Goal: Task Accomplishment & Management: Manage account settings

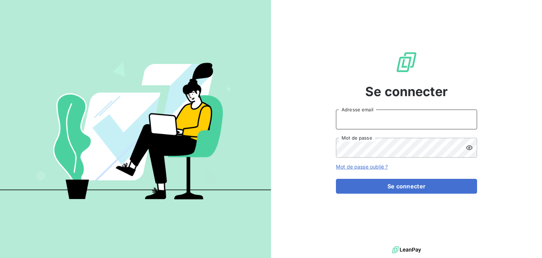
click at [374, 124] on input "Adresse email" at bounding box center [406, 119] width 141 height 20
type input "[EMAIL_ADDRESS][DOMAIN_NAME]"
click at [336, 178] on button "Se connecter" at bounding box center [406, 185] width 141 height 15
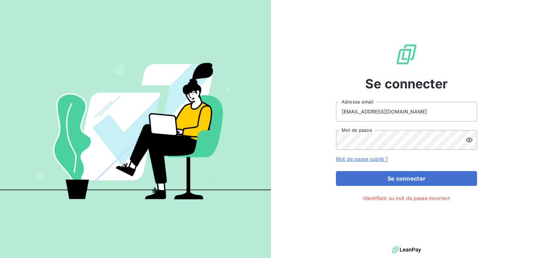
click at [470, 140] on icon at bounding box center [469, 139] width 7 height 7
click at [336, 171] on button "Se connecter" at bounding box center [406, 178] width 141 height 15
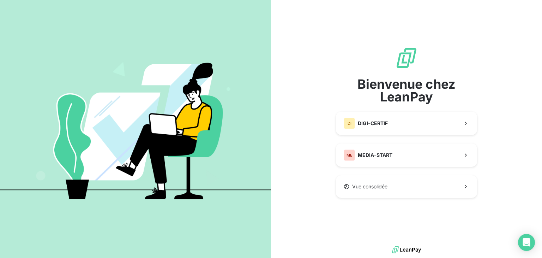
click at [408, 172] on div "Bienvenue chez LeanPay DI DIGI-CERTIF ME MEDIA-START Vue consolidée" at bounding box center [406, 122] width 141 height 151
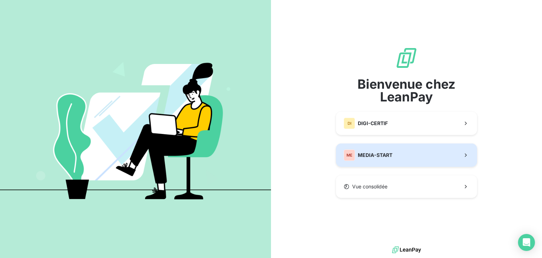
click at [396, 159] on button "ME MEDIA-START" at bounding box center [406, 154] width 141 height 23
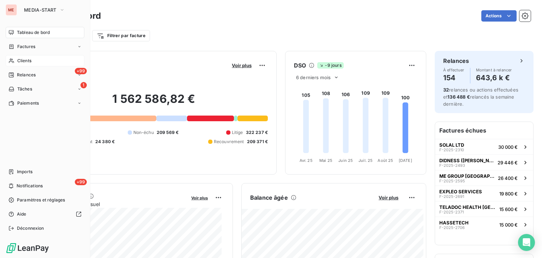
click at [23, 62] on span "Clients" at bounding box center [24, 60] width 14 height 6
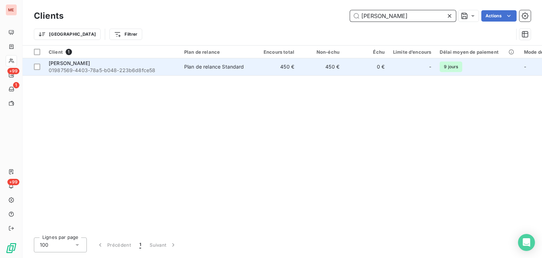
type input "[PERSON_NAME]"
click at [338, 69] on td "450 €" at bounding box center [320, 66] width 45 height 17
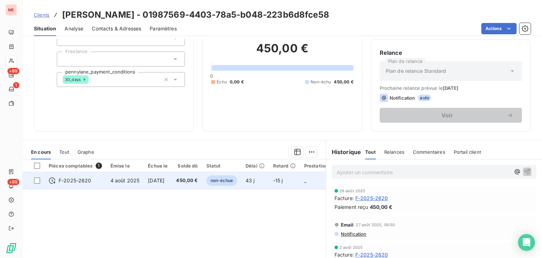
scroll to position [102, 0]
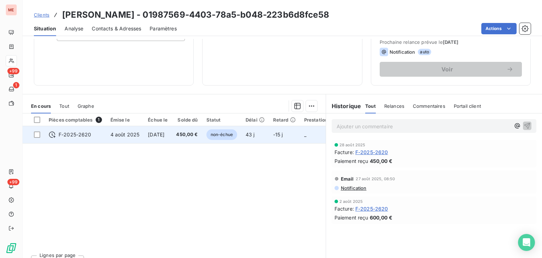
click at [172, 135] on td "[DATE]" at bounding box center [158, 134] width 28 height 17
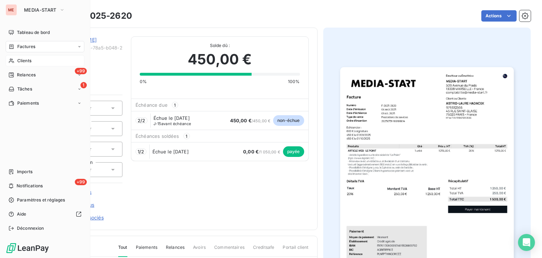
click at [31, 62] on span "Clients" at bounding box center [24, 60] width 14 height 6
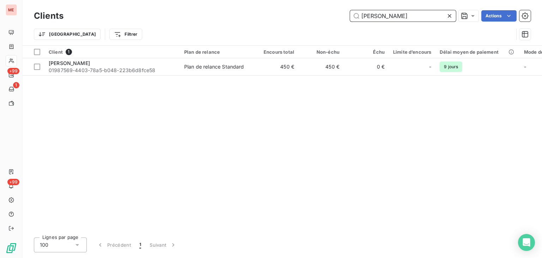
drag, startPoint x: 385, startPoint y: 20, endPoint x: 300, endPoint y: 13, distance: 85.6
click at [300, 13] on div "astrid Actions" at bounding box center [301, 15] width 459 height 11
type input "nlg"
click at [300, 78] on div "Client 1 Plan de relance Encours total Non-échu Échu Limite d’encours Délai moy…" at bounding box center [282, 139] width 519 height 186
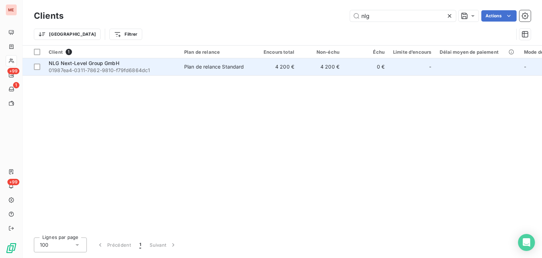
click at [310, 68] on td "4 200 €" at bounding box center [320, 66] width 45 height 17
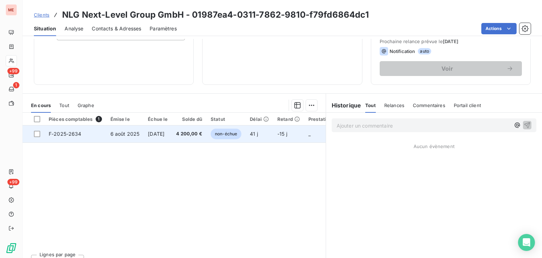
scroll to position [104, 0]
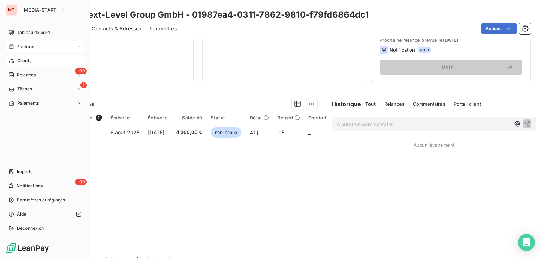
click at [17, 48] on span "Factures" at bounding box center [26, 46] width 18 height 6
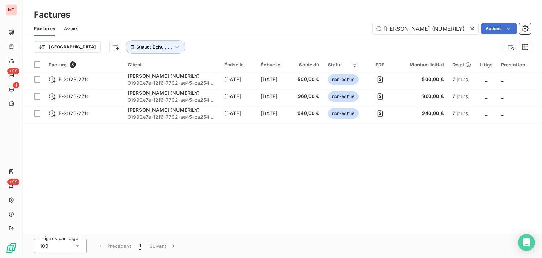
scroll to position [0, 5]
click at [422, 28] on input "[PERSON_NAME] (NUMERILY)" at bounding box center [426, 28] width 106 height 11
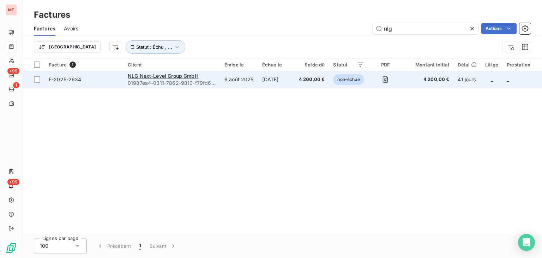
type input "nlg"
click at [276, 76] on td "[DATE]" at bounding box center [276, 79] width 37 height 17
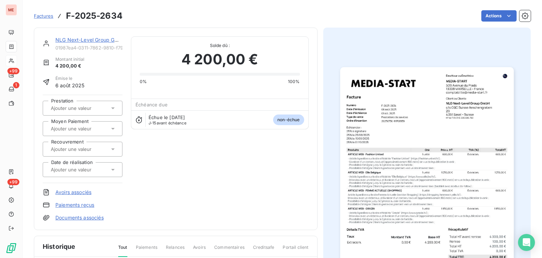
scroll to position [2, 0]
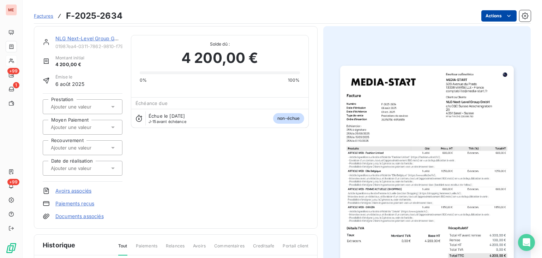
click at [488, 19] on html "ME +99 1 +99 Factures F-2025-2634 Actions NLG Next-Level Group GmbH 01987ea4-03…" at bounding box center [271, 129] width 542 height 258
click at [317, 158] on html "ME +99 1 +99 Factures F-2025-2634 Actions NLG Next-Level Group GmbH 01987ea4-03…" at bounding box center [271, 129] width 542 height 258
click at [241, 119] on div "Échue le [DATE] J-15 avant échéance non-échue" at bounding box center [219, 118] width 177 height 19
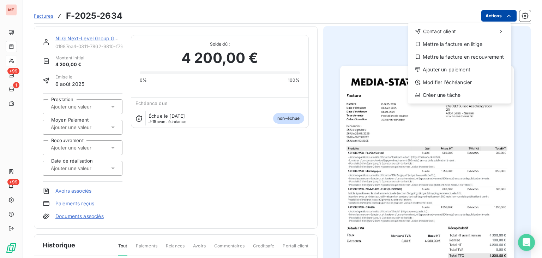
click at [493, 13] on html "ME +99 1 +99 Factures F-2025-2634 Actions Contact client Mettre la facture en l…" at bounding box center [271, 129] width 542 height 258
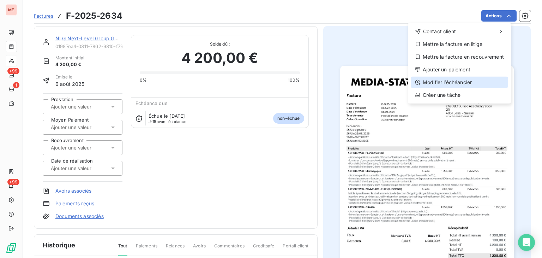
click at [461, 79] on div "Modifier l’échéancier" at bounding box center [459, 82] width 97 height 11
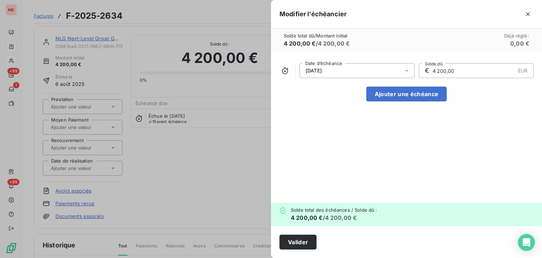
click at [362, 72] on div "[DATE]" at bounding box center [356, 70] width 115 height 15
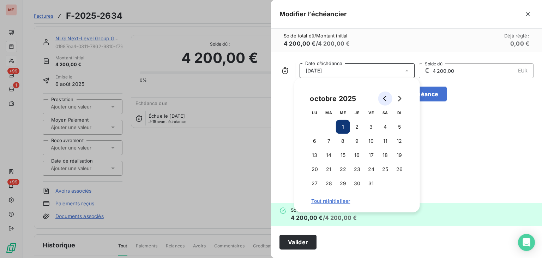
click at [387, 103] on button "Go to previous month" at bounding box center [385, 98] width 14 height 14
click at [406, 98] on button "Go to next month" at bounding box center [399, 98] width 14 height 14
click at [510, 124] on div "[DATE] Date d’échéance € 4 200,00 EUR Solde dû Ajouter une échéance" at bounding box center [406, 127] width 271 height 151
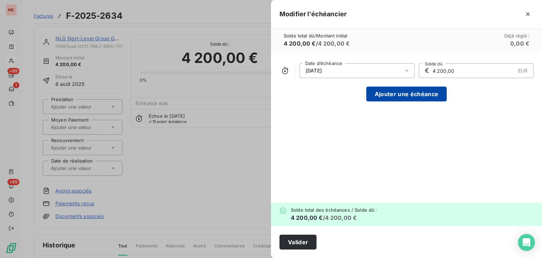
click at [413, 89] on button "Ajouter une échéance" at bounding box center [406, 93] width 80 height 15
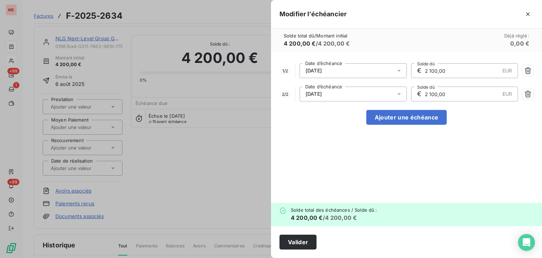
click at [341, 93] on div "[DATE]" at bounding box center [352, 93] width 107 height 15
click at [391, 63] on div "[DATE]" at bounding box center [352, 70] width 107 height 15
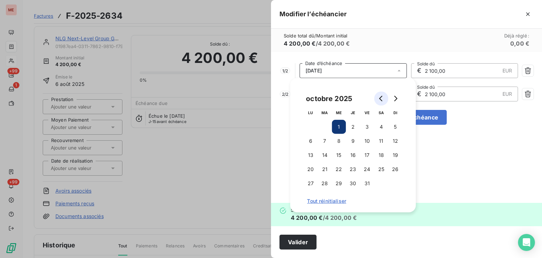
click at [382, 105] on button "Go to previous month" at bounding box center [381, 98] width 14 height 14
click at [318, 154] on button "16" at bounding box center [324, 155] width 14 height 14
click at [305, 154] on button "15" at bounding box center [310, 155] width 14 height 14
click at [439, 157] on div "1 / 2 [DATE] Date d’échéance € 2 100,00 EUR Solde dû 2 / 2 [DATE] Date d’échéan…" at bounding box center [406, 127] width 271 height 151
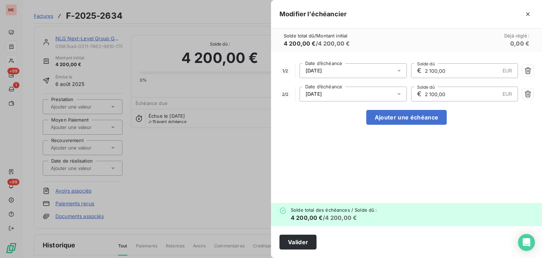
click at [351, 91] on div "[DATE]" at bounding box center [352, 93] width 107 height 15
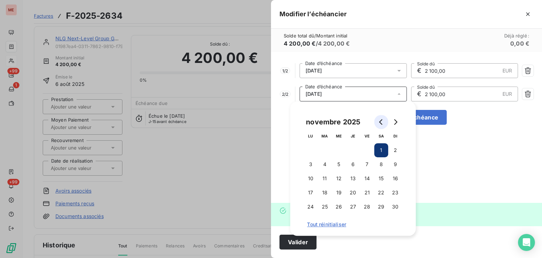
click at [377, 122] on button "Go to previous month" at bounding box center [381, 122] width 14 height 14
click at [341, 148] on button "1" at bounding box center [339, 150] width 14 height 14
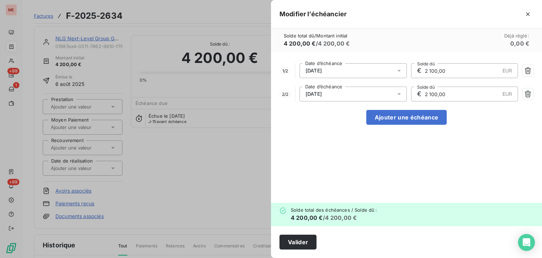
click at [444, 95] on input "2 100,00" at bounding box center [461, 94] width 75 height 14
click at [453, 95] on input "2 100,00" at bounding box center [461, 94] width 75 height 14
click at [398, 115] on button "Ajouter une échéance" at bounding box center [406, 117] width 80 height 15
type input "1 400,00"
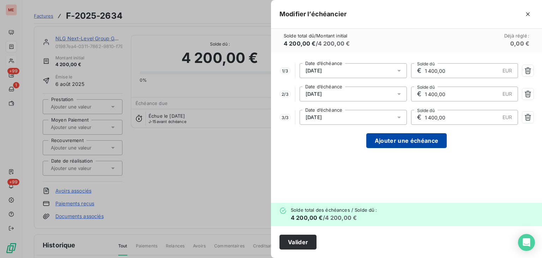
click at [410, 139] on button "Ajouter une échéance" at bounding box center [406, 140] width 80 height 15
type input "1 050,00"
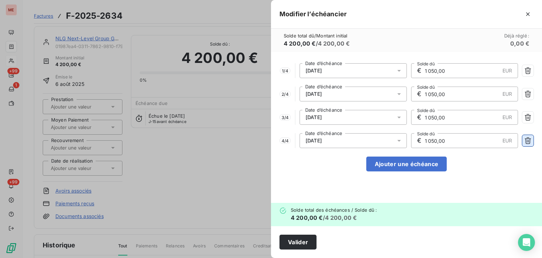
click at [530, 140] on icon "button" at bounding box center [528, 140] width 6 height 7
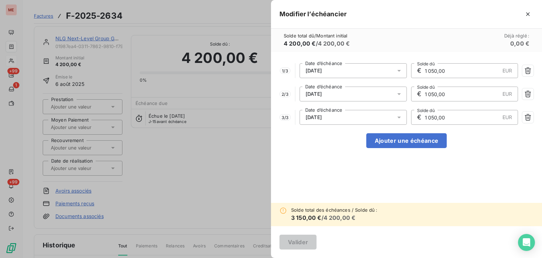
drag, startPoint x: 450, startPoint y: 69, endPoint x: 419, endPoint y: 69, distance: 31.7
click at [419, 69] on div "€ 1 050,00 EUR Solde dû" at bounding box center [464, 70] width 107 height 15
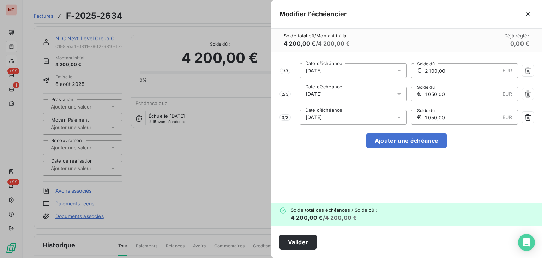
click at [307, 74] on div "[DATE]" at bounding box center [352, 70] width 107 height 15
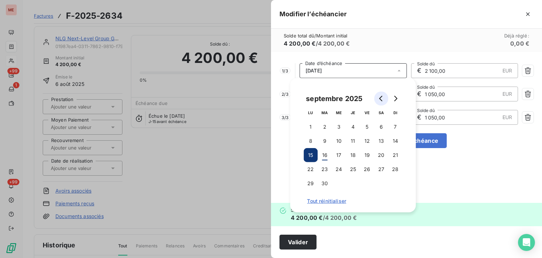
click at [377, 96] on button "Go to previous month" at bounding box center [381, 98] width 14 height 14
click at [309, 184] on button "25" at bounding box center [310, 183] width 14 height 14
click at [431, 42] on div "Solde total dû / Montant initial 4 200,00 € / 4 200,00 € Déjà réglé : 0,00 €" at bounding box center [406, 40] width 271 height 23
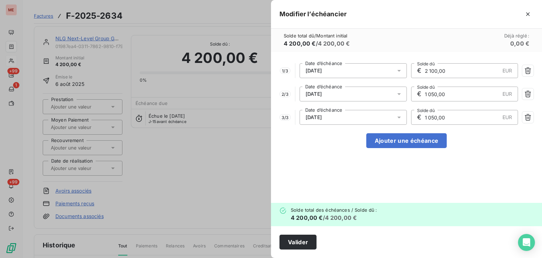
click at [341, 91] on div "[DATE]" at bounding box center [352, 93] width 107 height 15
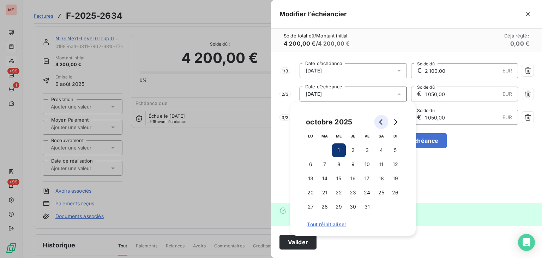
click at [383, 126] on button "Go to previous month" at bounding box center [381, 122] width 14 height 14
click at [315, 178] on button "15" at bounding box center [310, 178] width 14 height 14
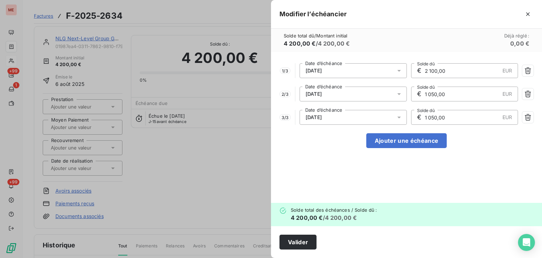
click at [385, 46] on div "Solde total dû / Montant initial 4 200,00 € / 4 200,00 € Déjà réglé : 0,00 €" at bounding box center [406, 40] width 271 height 23
click at [334, 117] on div "[DATE]" at bounding box center [352, 117] width 107 height 15
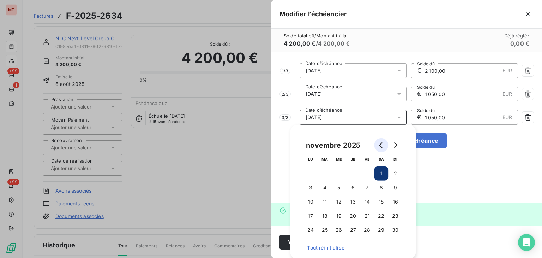
click at [384, 143] on button "Go to previous month" at bounding box center [381, 145] width 14 height 14
click at [315, 198] on button "13" at bounding box center [310, 201] width 14 height 14
click at [383, 140] on button "Go to previous month" at bounding box center [381, 145] width 14 height 14
click at [402, 144] on div "septembre 2025 LU MA ME JE VE SA DI 1 2 3 4 5 6 7 8 9 10 11 12 13 14 15 16 17 1…" at bounding box center [352, 191] width 109 height 117
click at [401, 143] on button "Go to next month" at bounding box center [395, 145] width 14 height 14
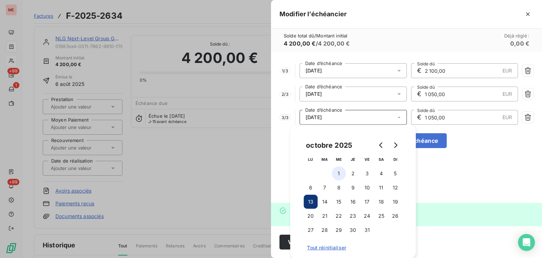
click at [345, 173] on button "1" at bounding box center [339, 173] width 14 height 14
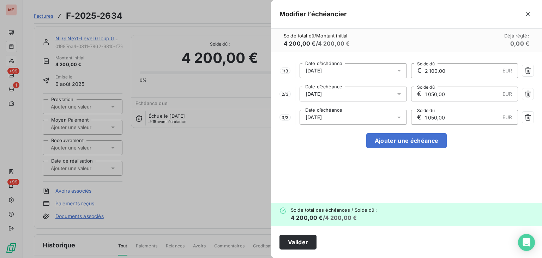
click at [473, 151] on div "1 / 3 [DATE] Date d’échéance € 2 100,00 EUR Solde dû 2 / 3 [DATE] Date d’échéan…" at bounding box center [406, 127] width 271 height 151
click at [420, 133] on button "Ajouter une échéance" at bounding box center [406, 140] width 80 height 15
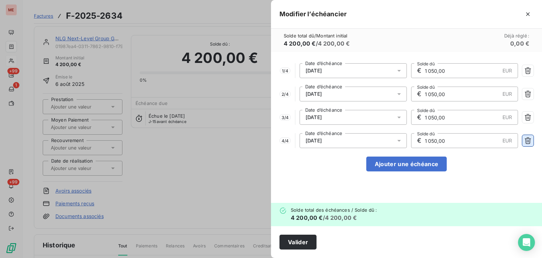
click at [528, 138] on icon "button" at bounding box center [527, 140] width 7 height 7
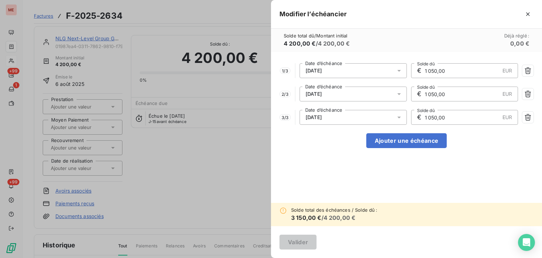
click at [465, 72] on input "1 050,00" at bounding box center [461, 70] width 75 height 14
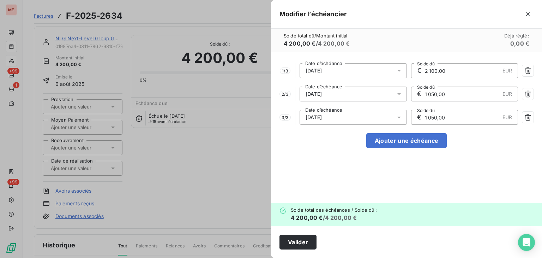
type input "2 100,00"
click at [319, 147] on div "1 / 3 [DATE] Date d’échéance € 2 100,00 EUR Solde dû 2 / 3 [DATE] Date d’échéan…" at bounding box center [406, 127] width 271 height 151
click at [296, 242] on button "Valider" at bounding box center [297, 241] width 37 height 15
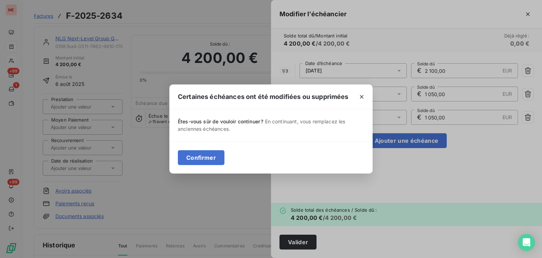
click at [178, 149] on div "Confirmer" at bounding box center [270, 157] width 203 height 32
click at [187, 155] on button "Confirmer" at bounding box center [201, 157] width 47 height 15
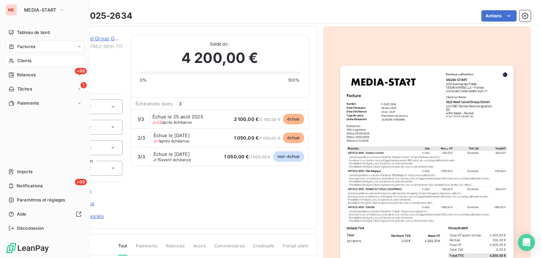
click at [17, 59] on span "Clients" at bounding box center [24, 60] width 14 height 6
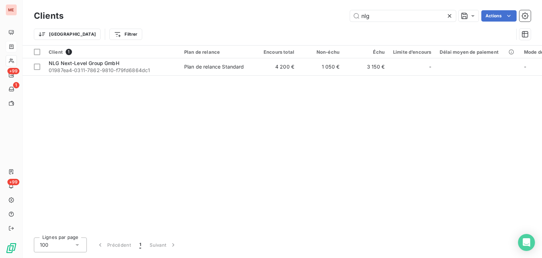
drag, startPoint x: 382, startPoint y: 13, endPoint x: 290, endPoint y: 19, distance: 92.2
click at [290, 19] on div "nlg Actions" at bounding box center [301, 15] width 459 height 11
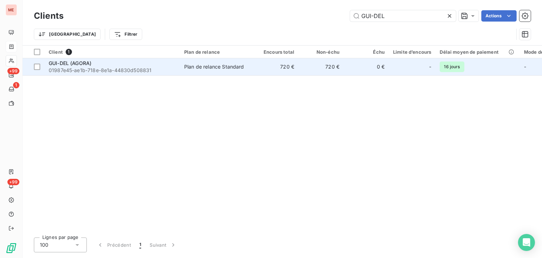
type input "GUI-DEL"
click at [314, 67] on td "720 €" at bounding box center [320, 66] width 45 height 17
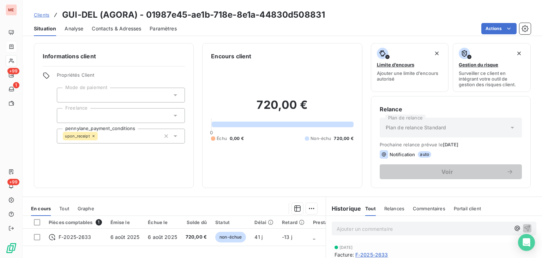
scroll to position [56, 0]
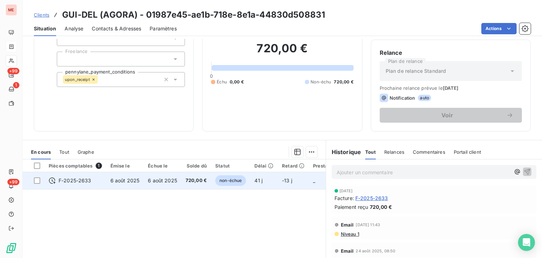
click at [190, 180] on span "720,00 €" at bounding box center [196, 180] width 21 height 7
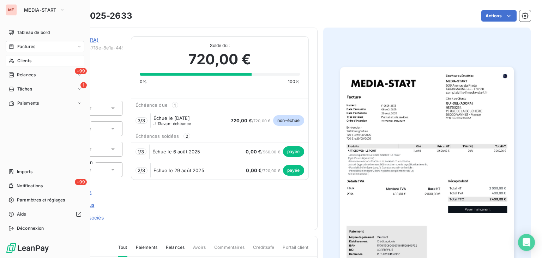
click at [14, 57] on div "Clients" at bounding box center [45, 60] width 79 height 11
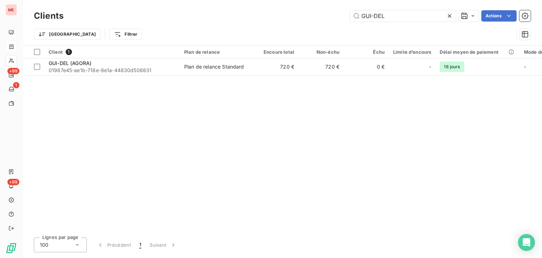
drag, startPoint x: 385, startPoint y: 14, endPoint x: 316, endPoint y: 15, distance: 68.8
click at [316, 15] on div "GUI-DEL Actions" at bounding box center [301, 15] width 459 height 11
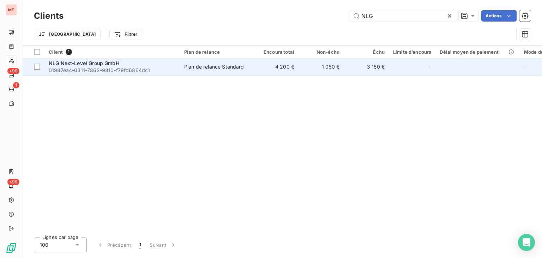
type input "NLG"
click at [303, 60] on td "1 050 €" at bounding box center [320, 66] width 45 height 17
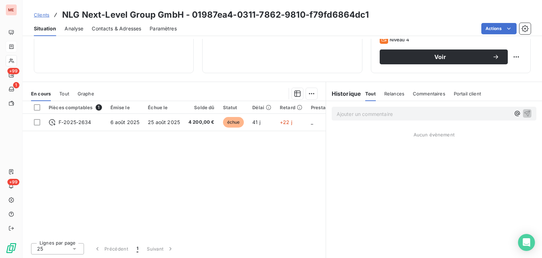
scroll to position [87, 0]
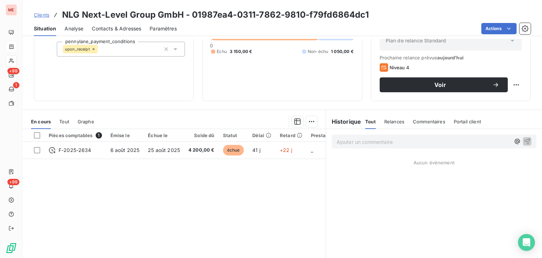
drag, startPoint x: 284, startPoint y: 137, endPoint x: 217, endPoint y: 167, distance: 73.1
click at [217, 167] on div "Pièces comptables 1 Émise le Échue le Solde dû Statut Délai Retard Prestation D…" at bounding box center [174, 197] width 303 height 136
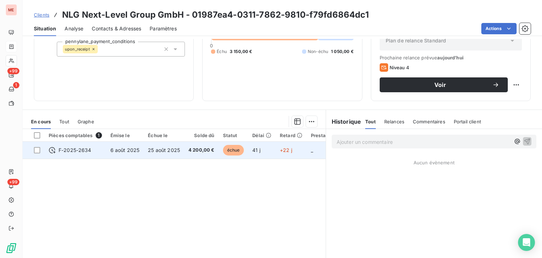
click at [188, 148] on span "4 200,00 €" at bounding box center [201, 149] width 26 height 7
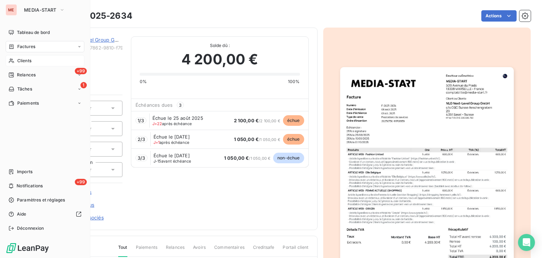
click at [32, 60] on div "Clients" at bounding box center [45, 60] width 79 height 11
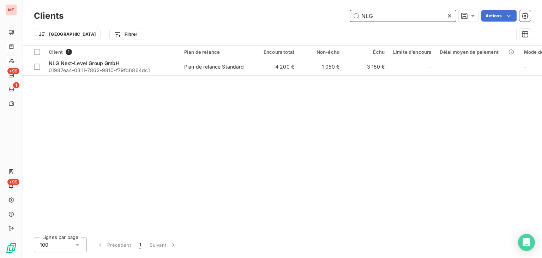
drag, startPoint x: 391, startPoint y: 17, endPoint x: 262, endPoint y: 20, distance: 128.1
click at [262, 20] on div "NLG Actions" at bounding box center [301, 15] width 459 height 11
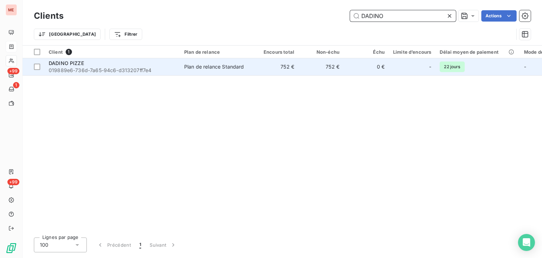
type input "DADINO"
click at [261, 66] on td "752 €" at bounding box center [275, 66] width 45 height 17
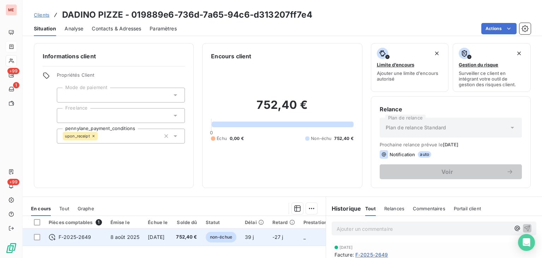
click at [197, 237] on span "752,40 €" at bounding box center [186, 236] width 21 height 7
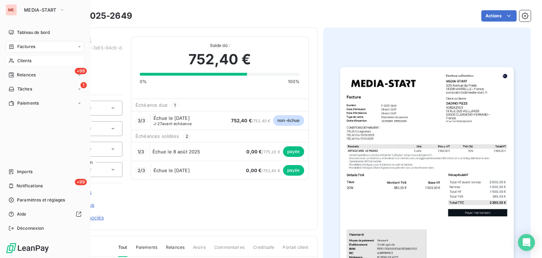
click at [21, 61] on span "Clients" at bounding box center [24, 60] width 14 height 6
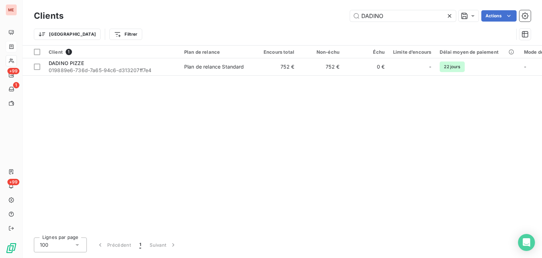
drag, startPoint x: 397, startPoint y: 15, endPoint x: 302, endPoint y: 23, distance: 95.6
click at [306, 20] on div "DADINO Actions" at bounding box center [301, 15] width 459 height 11
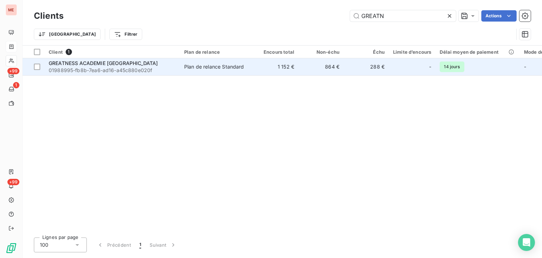
type input "GREATN"
click at [306, 74] on td "864 €" at bounding box center [320, 66] width 45 height 17
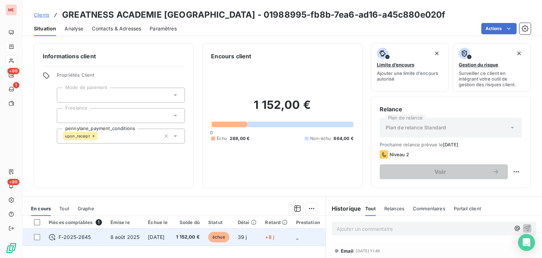
click at [267, 236] on td "+8 j" at bounding box center [276, 236] width 31 height 17
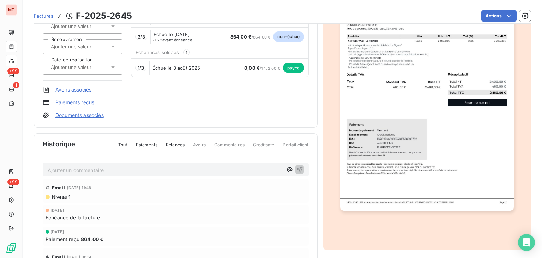
scroll to position [49, 0]
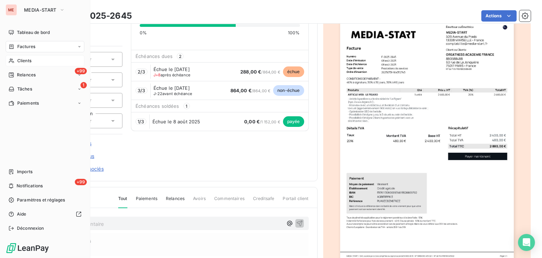
click at [16, 59] on div "Clients" at bounding box center [45, 60] width 79 height 11
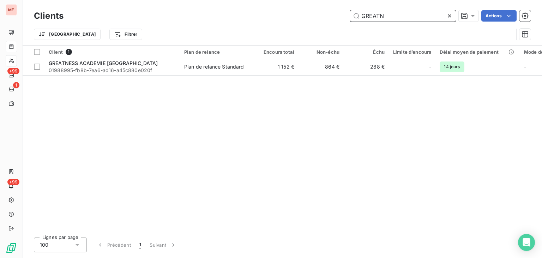
drag, startPoint x: 390, startPoint y: 17, endPoint x: 323, endPoint y: 10, distance: 67.4
click at [323, 10] on div "GREATN Actions" at bounding box center [301, 15] width 459 height 11
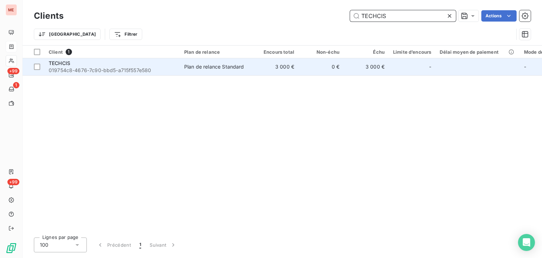
type input "TECHCIS"
click at [324, 66] on td "0 €" at bounding box center [320, 66] width 45 height 17
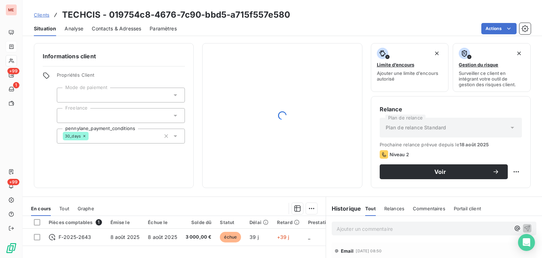
scroll to position [80, 0]
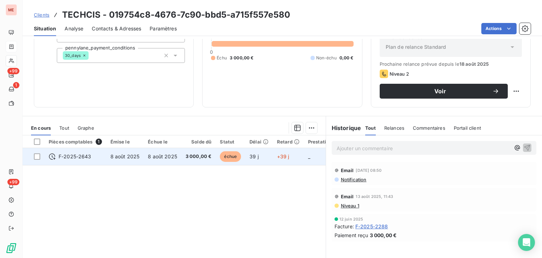
click at [267, 151] on td "39 j" at bounding box center [259, 156] width 28 height 17
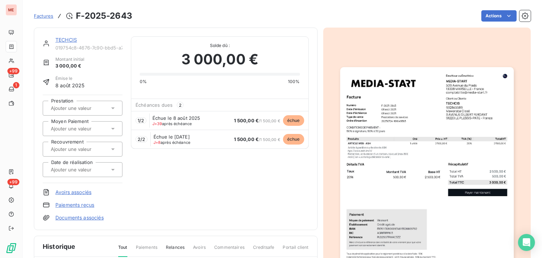
scroll to position [18, 0]
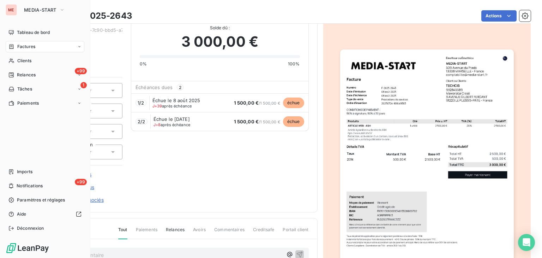
click at [22, 59] on span "Clients" at bounding box center [24, 60] width 14 height 6
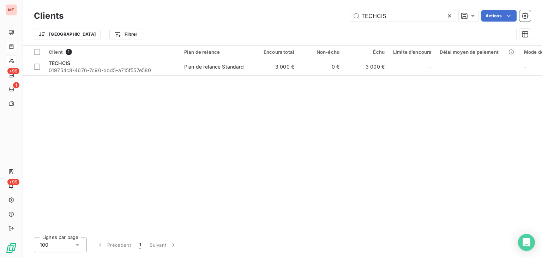
drag, startPoint x: 408, startPoint y: 17, endPoint x: 303, endPoint y: 17, distance: 104.4
click at [303, 17] on div "TECHCIS Actions" at bounding box center [301, 15] width 459 height 11
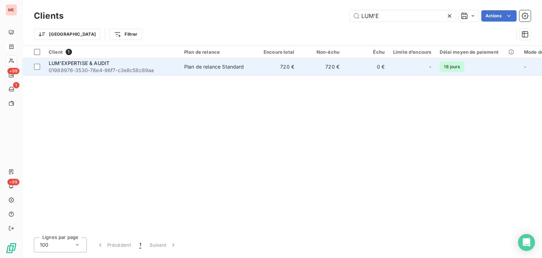
type input "LUM'E"
click at [257, 58] on td "720 €" at bounding box center [275, 66] width 45 height 17
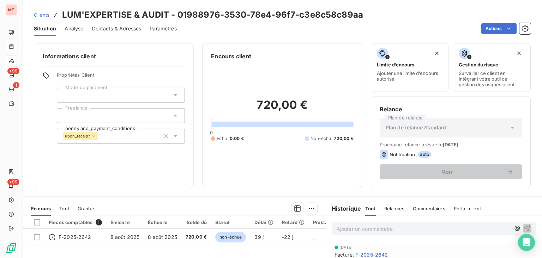
scroll to position [14, 0]
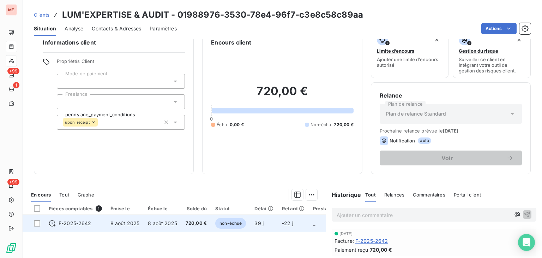
click at [285, 225] on span "-22 j" at bounding box center [287, 223] width 11 height 6
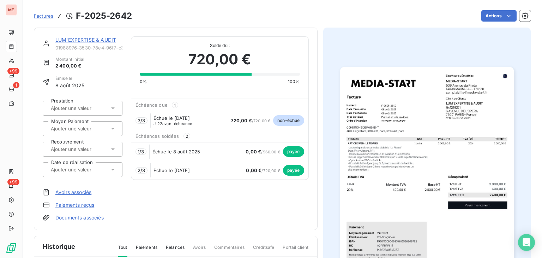
scroll to position [14, 0]
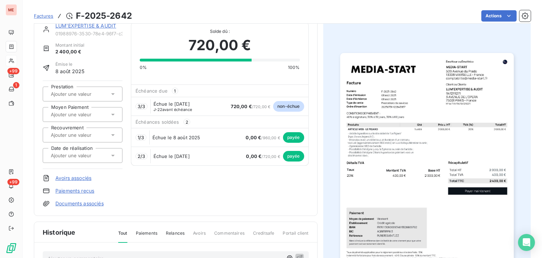
click at [14, 61] on div at bounding box center [11, 60] width 11 height 11
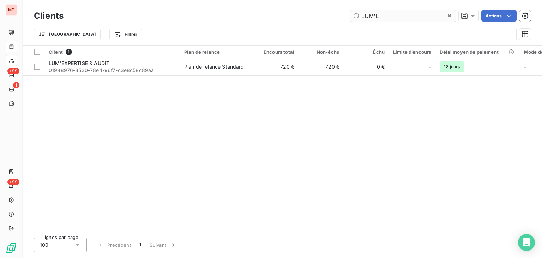
drag, startPoint x: 393, startPoint y: 20, endPoint x: 354, endPoint y: 18, distance: 38.5
click at [354, 18] on input "LUM'E" at bounding box center [403, 15] width 106 height 11
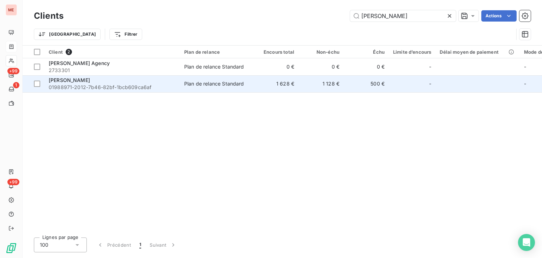
type input "[PERSON_NAME]"
click at [260, 79] on td "1 628 €" at bounding box center [275, 83] width 45 height 17
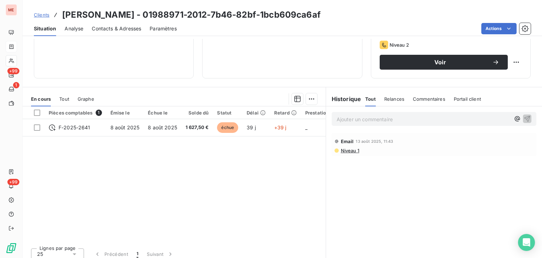
scroll to position [110, 0]
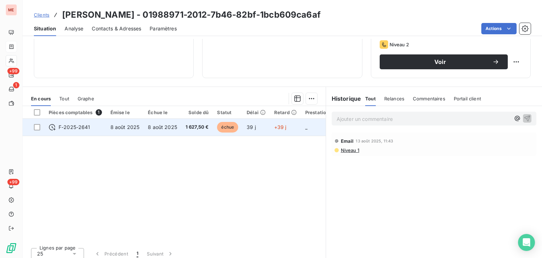
click at [271, 128] on td "+39 j" at bounding box center [285, 127] width 31 height 17
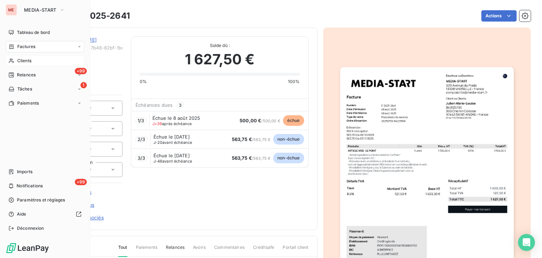
click at [12, 61] on icon at bounding box center [11, 61] width 6 height 6
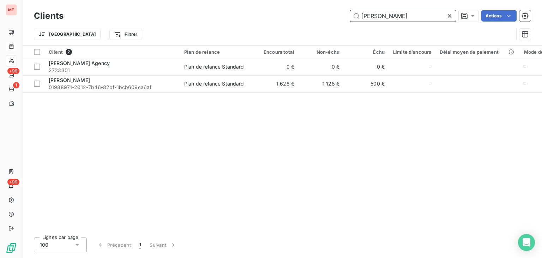
click at [383, 18] on input "[PERSON_NAME]" at bounding box center [403, 15] width 106 height 11
drag, startPoint x: 383, startPoint y: 18, endPoint x: 325, endPoint y: 18, distance: 58.6
click at [325, 18] on div "julien Actions" at bounding box center [301, 15] width 459 height 11
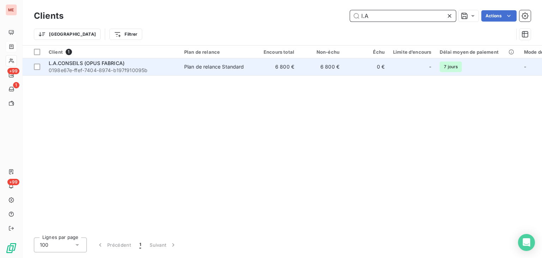
type input "l.A"
click at [296, 62] on td "6 800 €" at bounding box center [275, 66] width 45 height 17
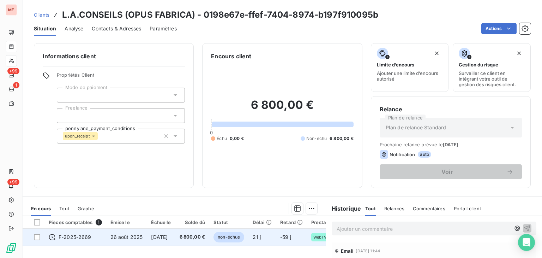
click at [187, 244] on td "6 800,00 €" at bounding box center [192, 236] width 34 height 17
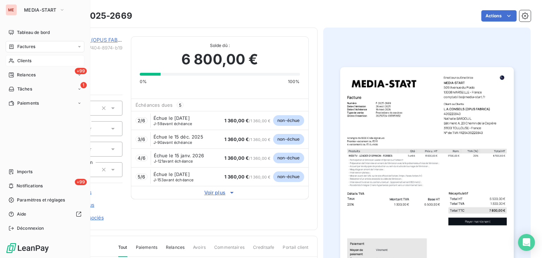
click at [25, 62] on span "Clients" at bounding box center [24, 60] width 14 height 6
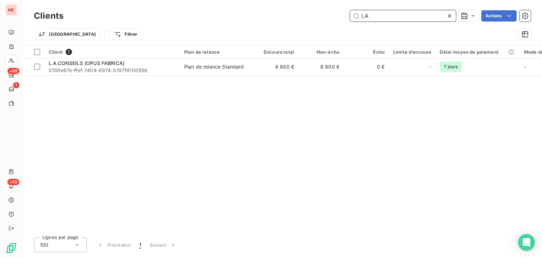
drag, startPoint x: 394, startPoint y: 17, endPoint x: 332, endPoint y: 13, distance: 62.2
click at [332, 13] on div "l.A Actions" at bounding box center [301, 15] width 459 height 11
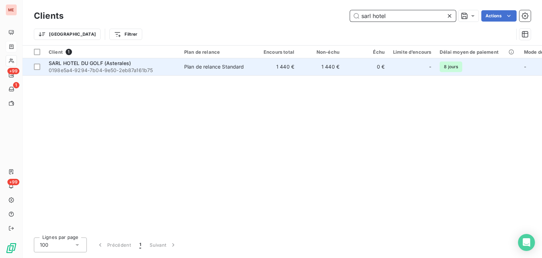
type input "sarl hotel"
click at [261, 69] on td "1 440 €" at bounding box center [275, 66] width 45 height 17
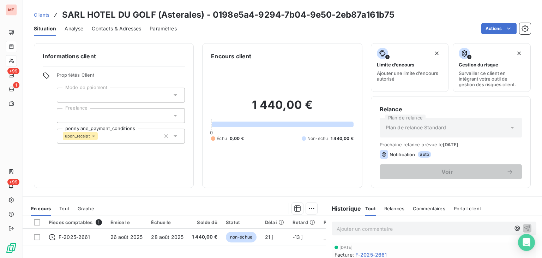
scroll to position [45, 0]
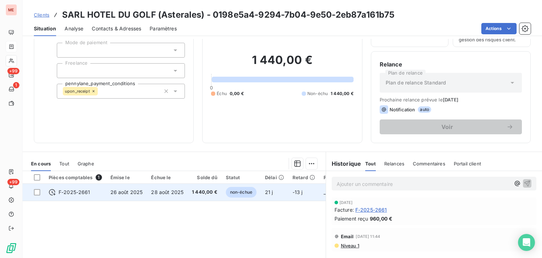
click at [178, 188] on td "28 août 2025" at bounding box center [167, 191] width 41 height 17
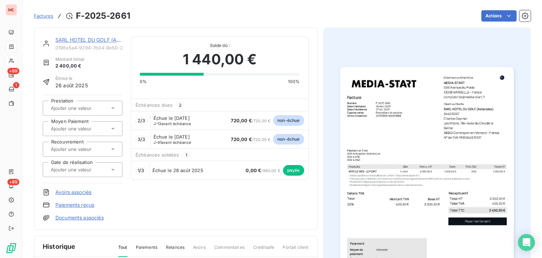
scroll to position [19, 0]
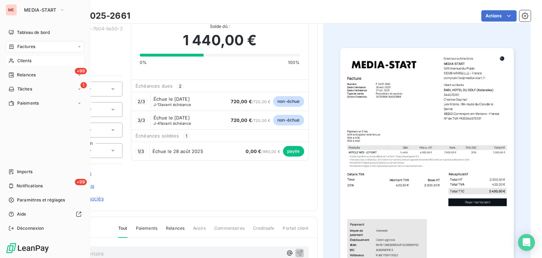
click at [44, 63] on div "Clients" at bounding box center [45, 60] width 79 height 11
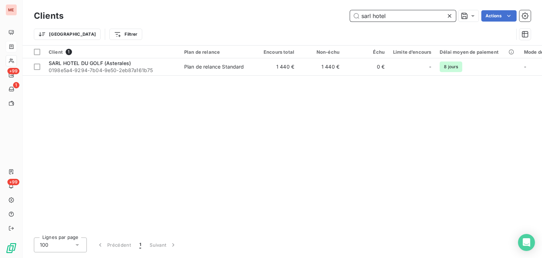
drag, startPoint x: 392, startPoint y: 21, endPoint x: 310, endPoint y: 11, distance: 82.8
click at [310, 11] on div "sarl hotel Actions" at bounding box center [301, 15] width 459 height 11
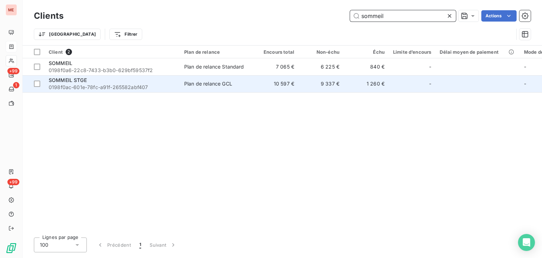
type input "sommeil"
click at [281, 84] on td "10 597 €" at bounding box center [275, 83] width 45 height 17
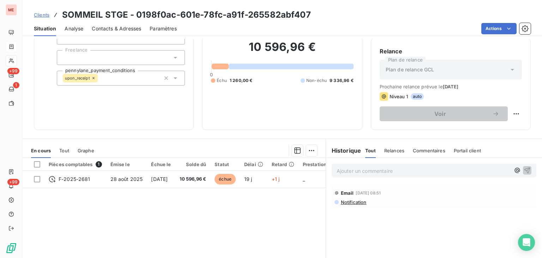
scroll to position [59, 0]
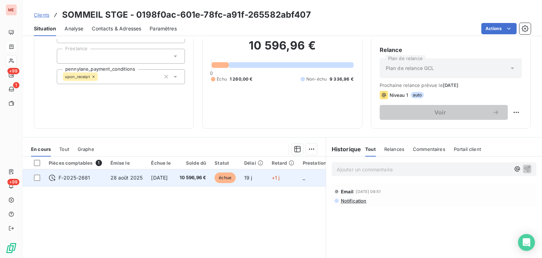
click at [280, 174] on span "+1 j" at bounding box center [276, 177] width 8 height 6
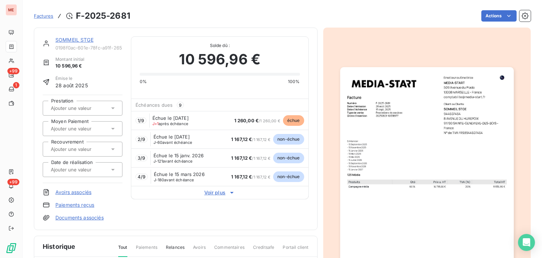
click at [225, 192] on span "Voir plus" at bounding box center [219, 192] width 177 height 7
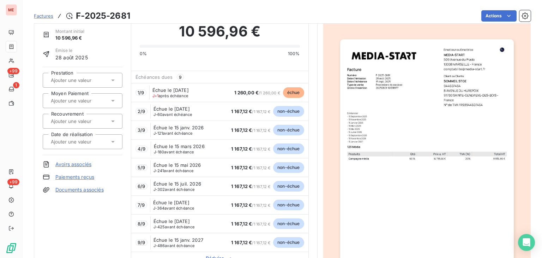
scroll to position [27, 0]
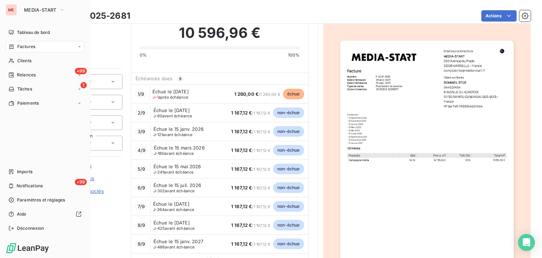
click at [13, 44] on icon at bounding box center [11, 47] width 6 height 6
click at [15, 61] on div "Clients" at bounding box center [45, 60] width 79 height 11
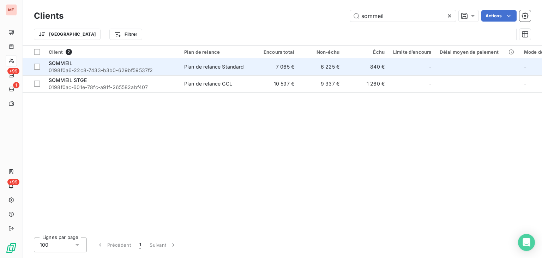
click at [291, 62] on td "7 065 €" at bounding box center [275, 66] width 45 height 17
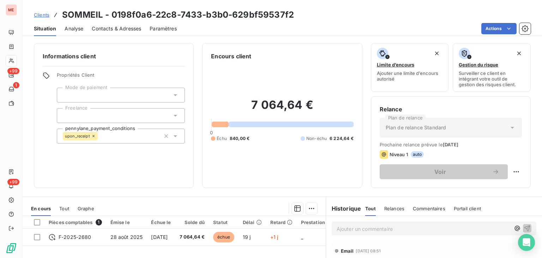
click at [15, 61] on div at bounding box center [11, 60] width 11 height 11
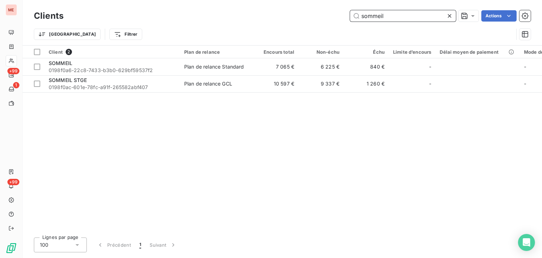
drag, startPoint x: 401, startPoint y: 14, endPoint x: 236, endPoint y: 6, distance: 166.0
click at [236, 6] on div "Clients sommeil Actions Trier Filtrer" at bounding box center [282, 22] width 519 height 45
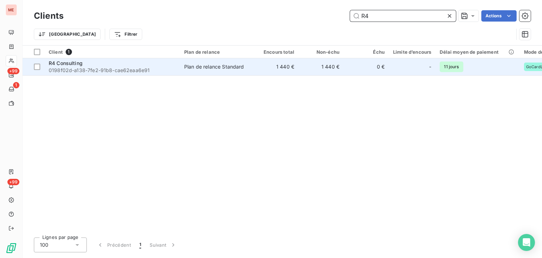
type input "R4"
click at [292, 66] on td "1 440 €" at bounding box center [275, 66] width 45 height 17
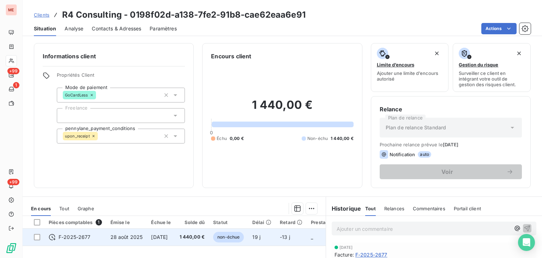
click at [260, 242] on td "19 j" at bounding box center [262, 236] width 28 height 17
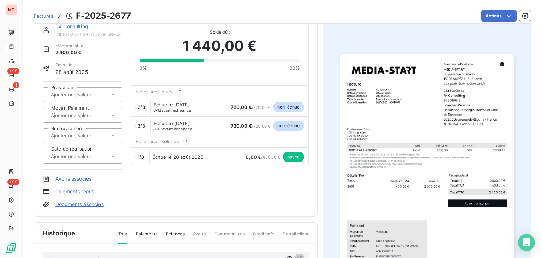
scroll to position [14, 0]
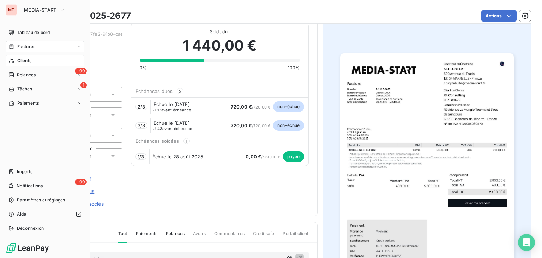
click at [11, 60] on icon at bounding box center [11, 61] width 6 height 6
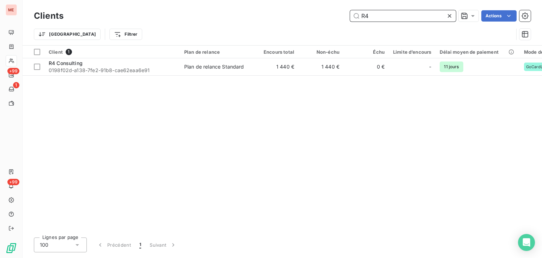
drag, startPoint x: 392, startPoint y: 11, endPoint x: 339, endPoint y: 10, distance: 53.6
click at [339, 10] on div "Clients R4 Actions" at bounding box center [282, 15] width 497 height 15
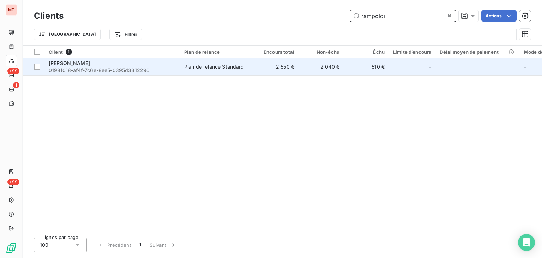
type input "rampoldi"
click at [355, 61] on td "510 €" at bounding box center [366, 66] width 45 height 17
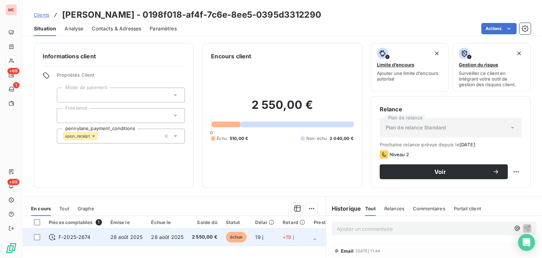
click at [206, 238] on span "2 550,00 €" at bounding box center [204, 236] width 25 height 7
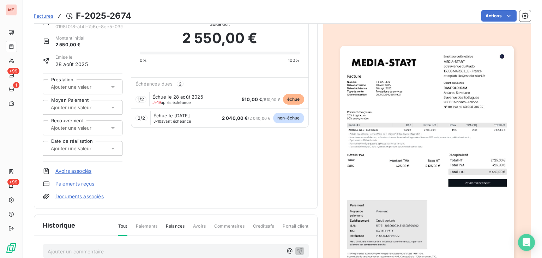
scroll to position [21, 0]
drag, startPoint x: 276, startPoint y: 123, endPoint x: 273, endPoint y: 177, distance: 53.7
click at [273, 177] on div "[PERSON_NAME] 0198f018-af4f-7c6e-8ee5-0395d3312290 Montant initial 2 550,00 € É…" at bounding box center [176, 108] width 266 height 184
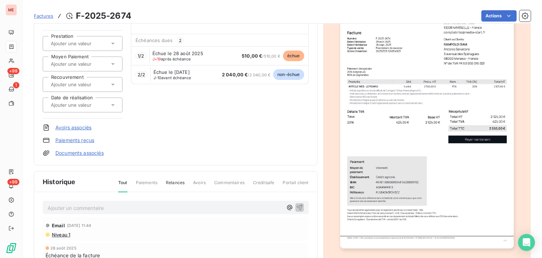
scroll to position [66, 0]
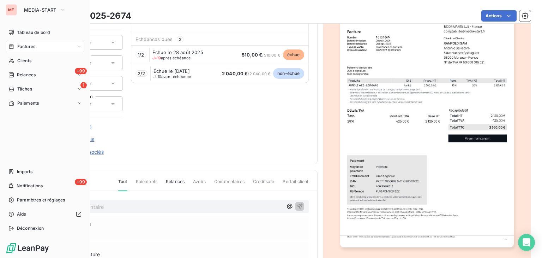
click at [11, 44] on icon at bounding box center [11, 47] width 6 height 6
click at [46, 47] on div "Factures" at bounding box center [45, 46] width 79 height 11
click at [13, 58] on icon at bounding box center [11, 61] width 6 height 6
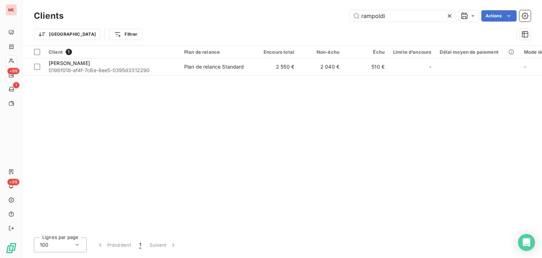
drag, startPoint x: 395, startPoint y: 20, endPoint x: 316, endPoint y: 26, distance: 79.2
click at [316, 26] on div "Clients rampoldi Actions Trier Filtrer" at bounding box center [282, 26] width 497 height 37
type input "[PERSON_NAME]re"
click at [251, 76] on div "Client 1 Plan de relance Encours total Non-échu Échu Limite d’encours Délai moy…" at bounding box center [282, 139] width 519 height 186
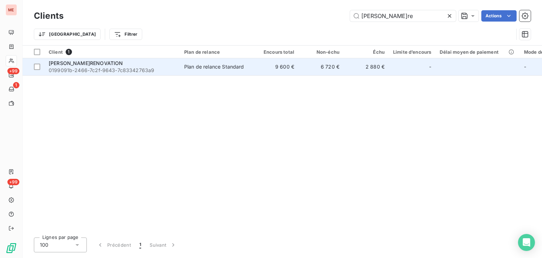
click at [271, 72] on td "9 600 €" at bounding box center [275, 66] width 45 height 17
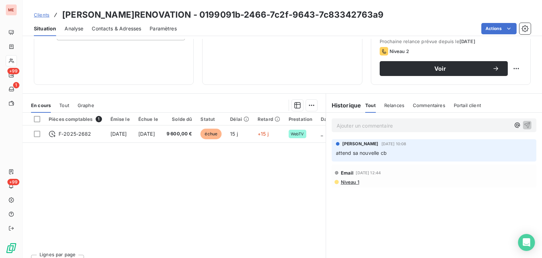
scroll to position [104, 0]
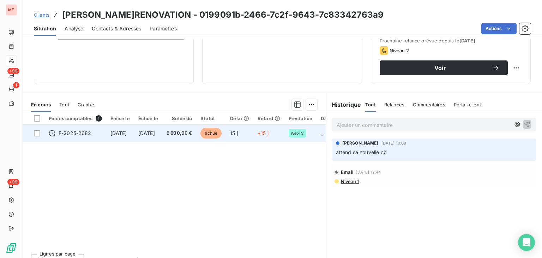
click at [189, 134] on span "9 600,00 €" at bounding box center [180, 132] width 26 height 7
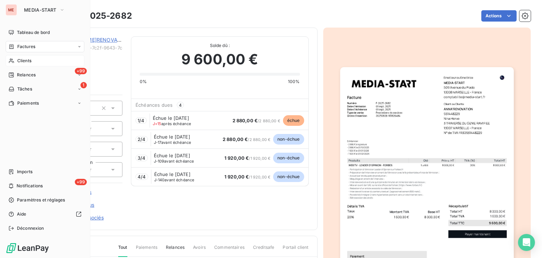
click at [25, 59] on span "Clients" at bounding box center [24, 60] width 14 height 6
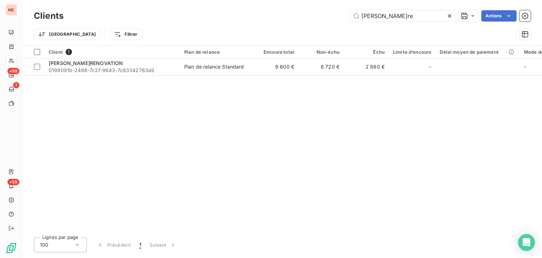
drag, startPoint x: 389, startPoint y: 19, endPoint x: 325, endPoint y: 18, distance: 64.2
click at [325, 18] on div "[PERSON_NAME]re Actions" at bounding box center [301, 15] width 459 height 11
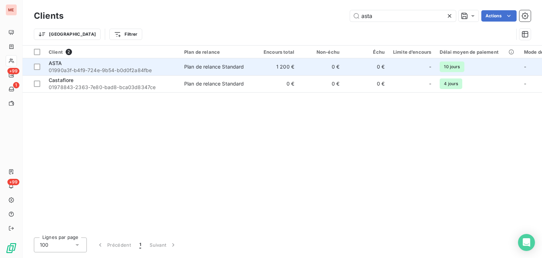
type input "asta"
click at [211, 70] on td "Plan de relance Standard" at bounding box center [216, 66] width 73 height 17
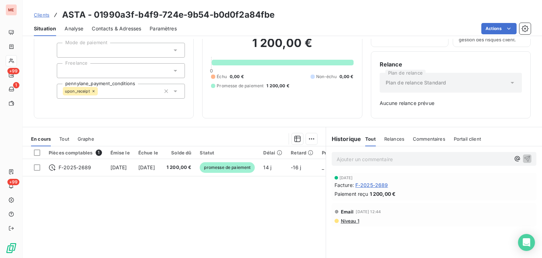
scroll to position [45, 0]
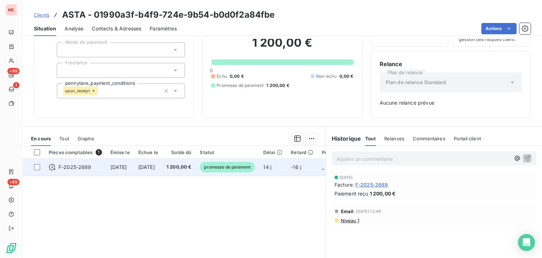
click at [162, 161] on td "[DATE]" at bounding box center [148, 166] width 28 height 17
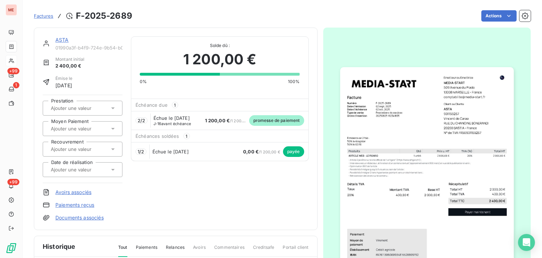
click at [111, 32] on div "ASTA 01990a3f-b4f9-724e-9b54-b0d0f2a84fbe Montant initial 2 400,00 € Émise le […" at bounding box center [176, 129] width 284 height 202
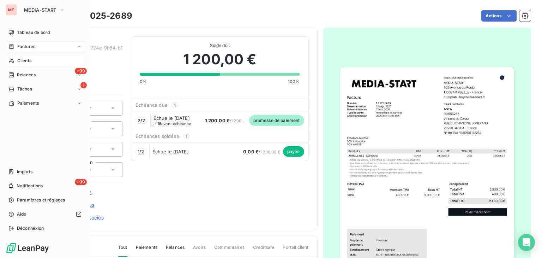
click at [47, 43] on div "Factures" at bounding box center [45, 46] width 79 height 11
click at [46, 43] on div "Factures" at bounding box center [45, 46] width 79 height 11
click at [29, 60] on span "Clients" at bounding box center [24, 60] width 14 height 6
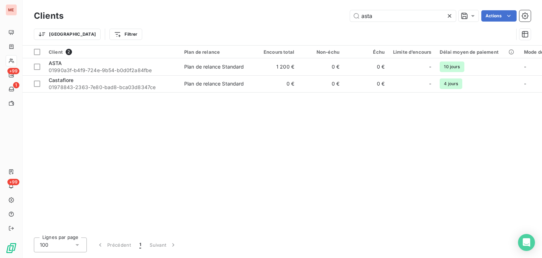
drag, startPoint x: 379, startPoint y: 20, endPoint x: 308, endPoint y: 17, distance: 71.7
click at [308, 17] on div "asta Actions" at bounding box center [301, 15] width 459 height 11
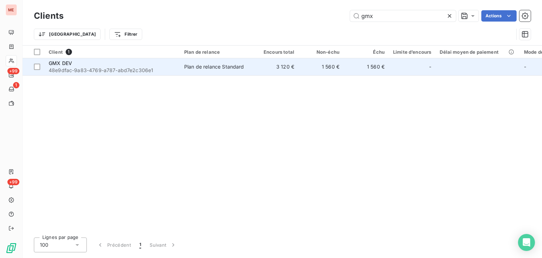
type input "gmx"
click at [306, 68] on td "1 560 €" at bounding box center [320, 66] width 45 height 17
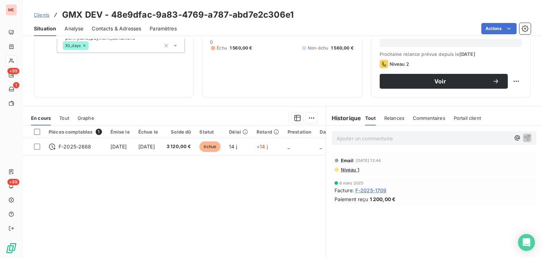
scroll to position [90, 0]
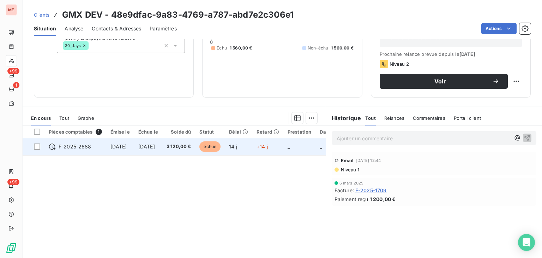
click at [268, 145] on span "+14 j" at bounding box center [261, 146] width 11 height 6
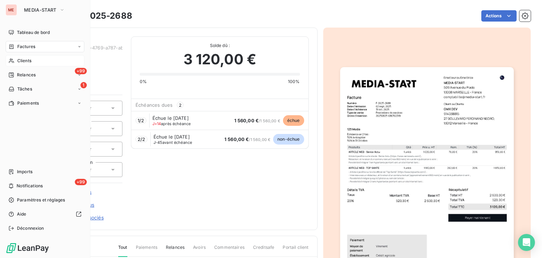
click at [14, 60] on div "Clients" at bounding box center [45, 60] width 79 height 11
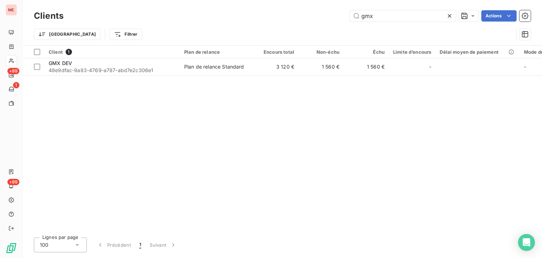
drag, startPoint x: 379, startPoint y: 18, endPoint x: 327, endPoint y: 8, distance: 52.4
click at [327, 8] on div "Clients gmx Actions Trier Filtrer" at bounding box center [282, 22] width 519 height 45
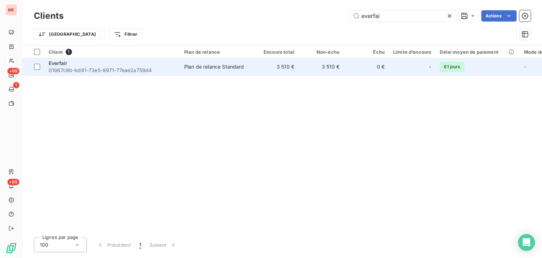
type input "everfai"
click at [313, 67] on td "3 510 €" at bounding box center [320, 66] width 45 height 17
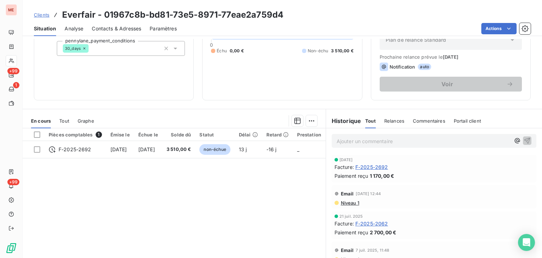
scroll to position [90, 0]
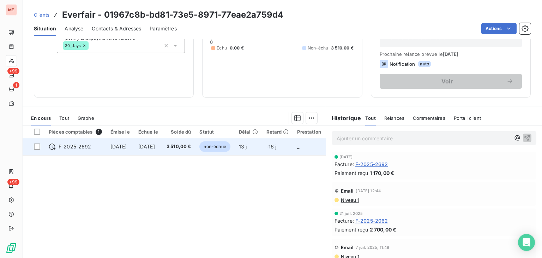
click at [286, 149] on td "-16 j" at bounding box center [277, 146] width 31 height 17
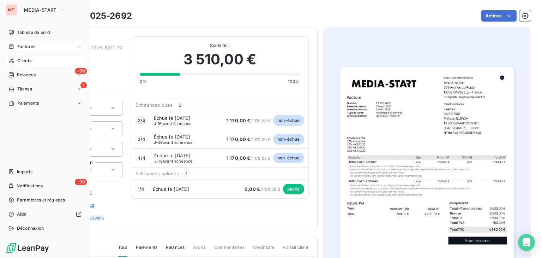
click at [29, 61] on span "Clients" at bounding box center [24, 60] width 14 height 6
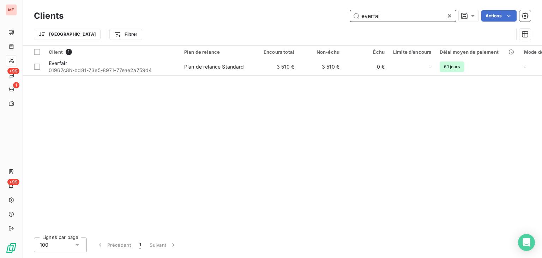
drag, startPoint x: 393, startPoint y: 16, endPoint x: 271, endPoint y: 7, distance: 122.0
click at [271, 7] on div "Clients everfai Actions Trier Filtrer" at bounding box center [282, 22] width 519 height 45
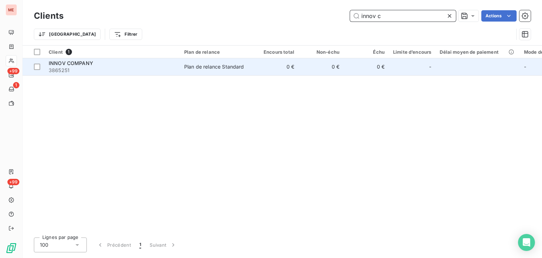
type input "innov c"
click at [255, 66] on td "0 €" at bounding box center [275, 66] width 45 height 17
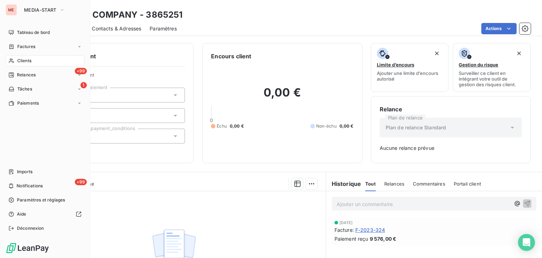
click at [31, 64] on div "Clients" at bounding box center [45, 60] width 79 height 11
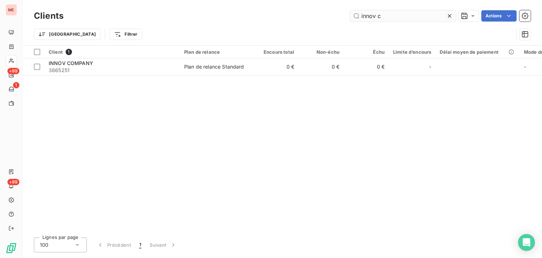
click at [373, 16] on input "innov c" at bounding box center [403, 15] width 106 height 11
click at [375, 17] on input "innov c" at bounding box center [403, 15] width 106 height 11
type input "innova c"
click at [108, 151] on div "Client 1 Plan de relance Encours total Non-échu Échu Limite d’encours Délai moy…" at bounding box center [282, 139] width 519 height 186
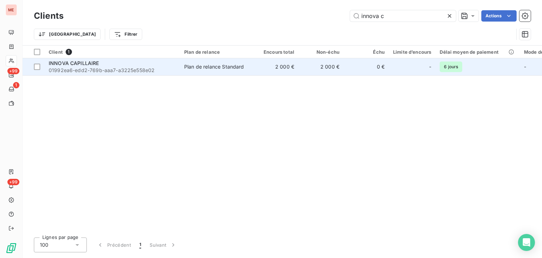
click at [295, 67] on td "2 000 €" at bounding box center [275, 66] width 45 height 17
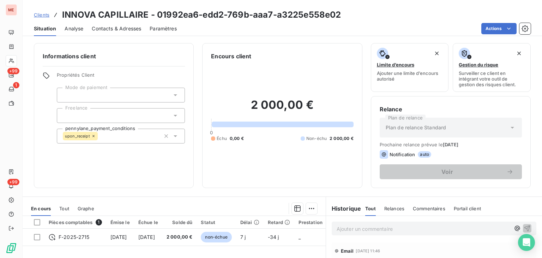
click at [97, 180] on div "Informations client Propriétés Client Mode de paiement Freelance pennylane_paym…" at bounding box center [114, 115] width 160 height 145
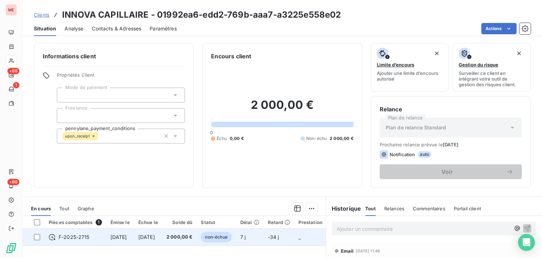
click at [295, 242] on td "-34 j" at bounding box center [279, 236] width 31 height 17
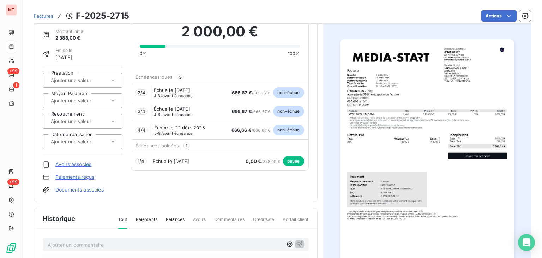
scroll to position [30, 0]
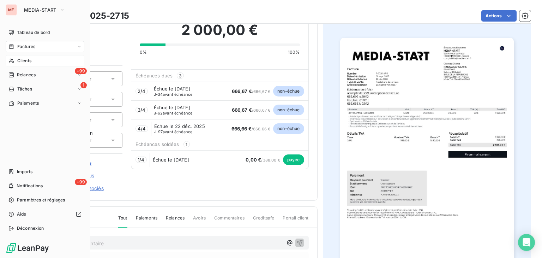
click at [36, 57] on div "Clients" at bounding box center [45, 60] width 79 height 11
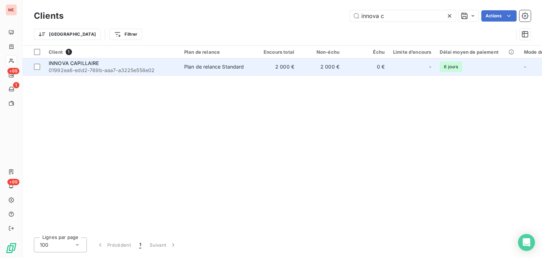
click at [336, 64] on td "2 000 €" at bounding box center [320, 66] width 45 height 17
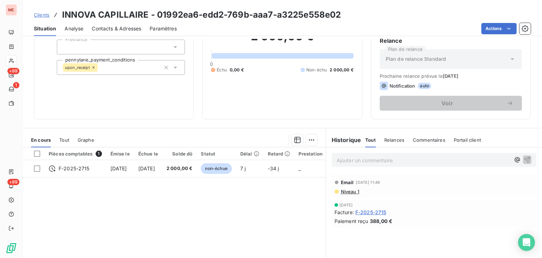
scroll to position [69, 0]
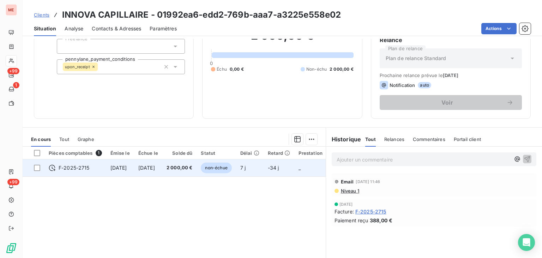
click at [264, 174] on td "7 j" at bounding box center [250, 167] width 28 height 17
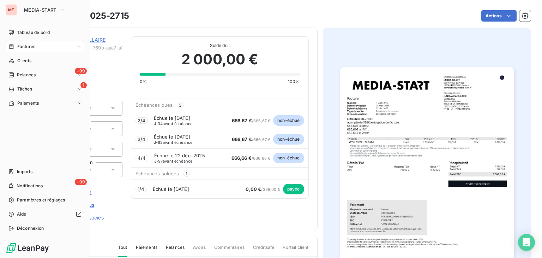
click at [6, 51] on div "Factures" at bounding box center [45, 46] width 79 height 11
click at [41, 81] on nav "Tableau de bord Factures Factures Avoirs Clients +99 Relances 1 Tâches Paiements" at bounding box center [45, 82] width 79 height 110
click at [44, 88] on div "Clients" at bounding box center [45, 88] width 79 height 11
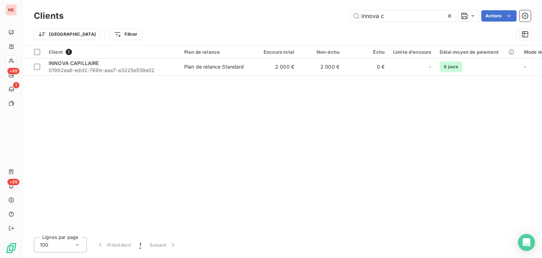
drag, startPoint x: 382, startPoint y: 18, endPoint x: 323, endPoint y: 20, distance: 59.3
click at [323, 20] on div "innova c Actions" at bounding box center [301, 15] width 459 height 11
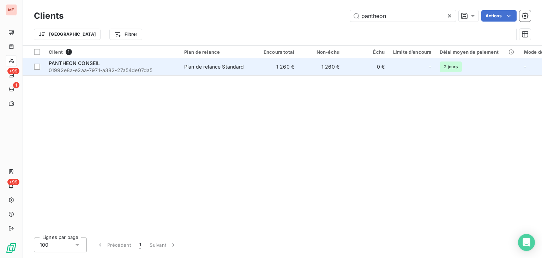
type input "pantheon"
click at [280, 72] on td "1 260 €" at bounding box center [275, 66] width 45 height 17
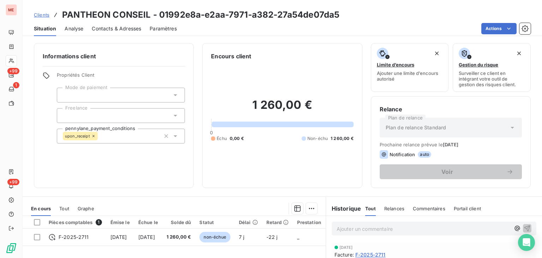
scroll to position [52, 0]
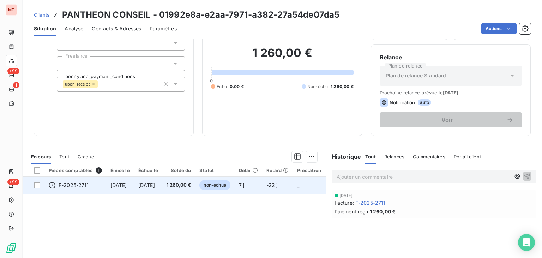
click at [262, 191] on td "7 j" at bounding box center [249, 184] width 28 height 17
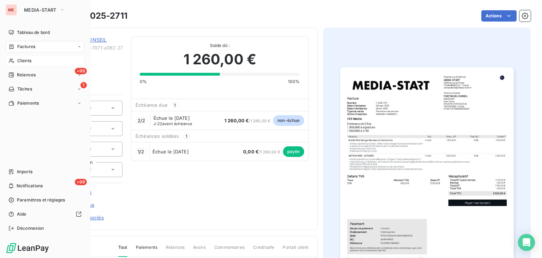
click at [19, 62] on span "Clients" at bounding box center [24, 60] width 14 height 6
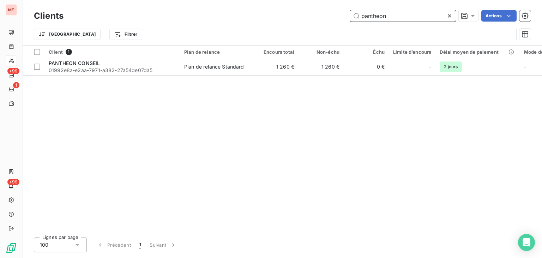
drag, startPoint x: 397, startPoint y: 19, endPoint x: 234, endPoint y: 6, distance: 163.5
click at [234, 6] on div "Clients pantheon Actions Trier Filtrer" at bounding box center [282, 22] width 519 height 45
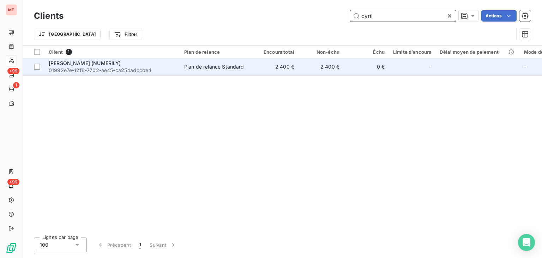
type input "cyril"
click at [255, 60] on td "2 400 €" at bounding box center [275, 66] width 45 height 17
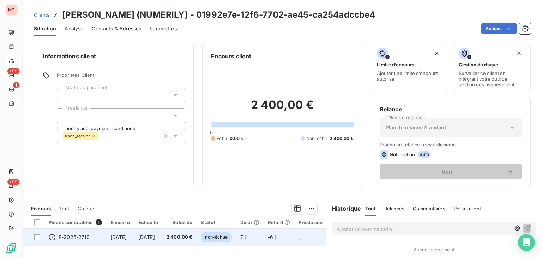
click at [197, 242] on td "2 400,00 €" at bounding box center [179, 236] width 35 height 17
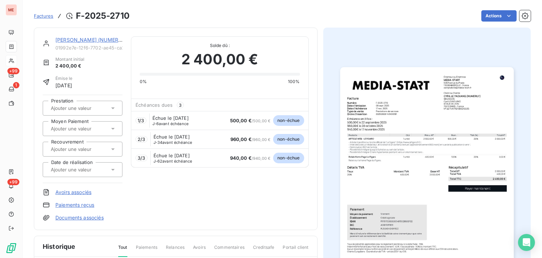
click at [23, 60] on section "Factures F-2025-2710 Actions CYRIL LE YAOUANQ (NUMERILY) 01992e7e-12f6-7702-ae4…" at bounding box center [282, 129] width 519 height 258
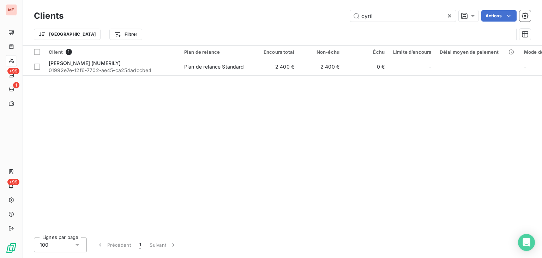
drag, startPoint x: 386, startPoint y: 15, endPoint x: 285, endPoint y: 23, distance: 100.5
click at [285, 23] on div "Clients cyril Actions" at bounding box center [282, 15] width 497 height 15
type input "madia"
click at [225, 82] on div "Client 1 Plan de relance Encours total Non-échu Échu Limite d’encours Délai moy…" at bounding box center [282, 139] width 519 height 186
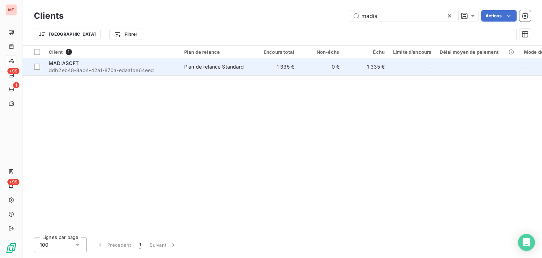
click at [254, 68] on td "1 335 €" at bounding box center [275, 66] width 45 height 17
